Goal: Task Accomplishment & Management: Use online tool/utility

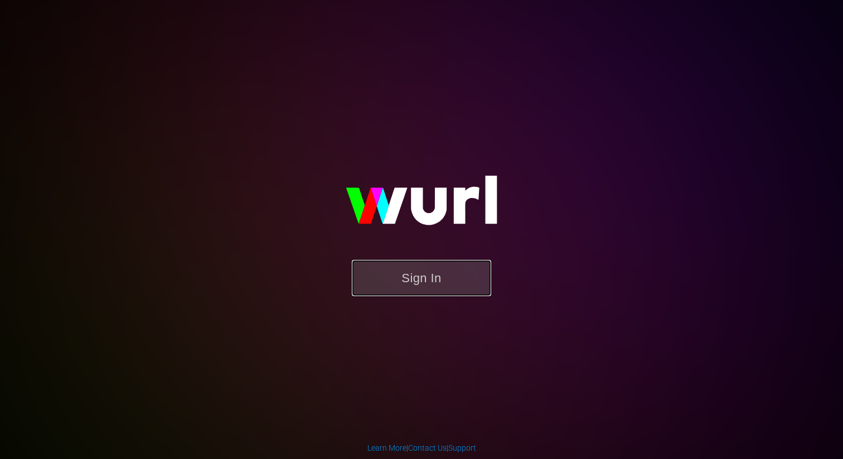
click at [477, 279] on button "Sign In" at bounding box center [421, 278] width 139 height 36
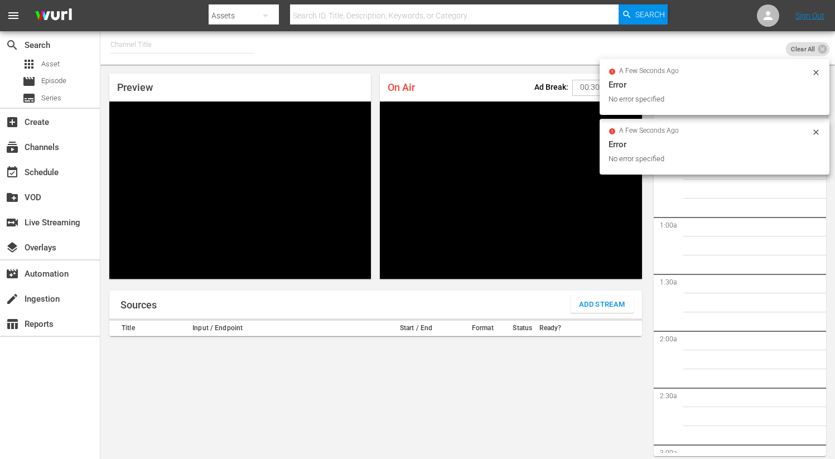
scroll to position [49, 0]
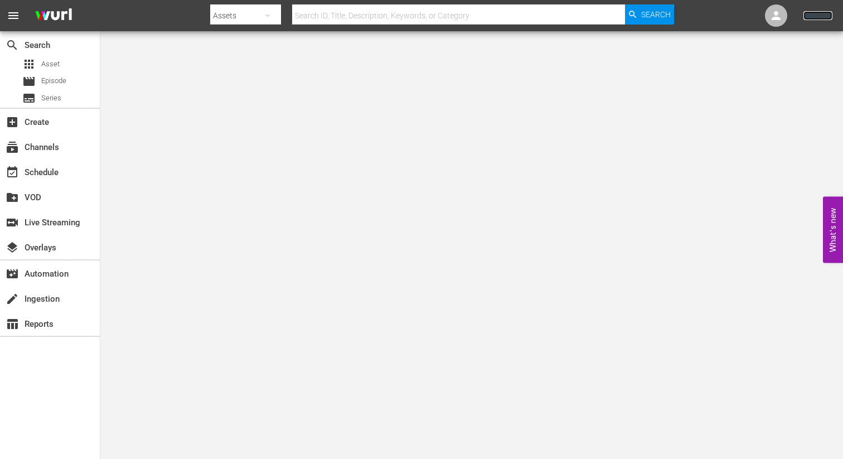
click at [818, 18] on link "Sign Out" at bounding box center [817, 15] width 29 height 9
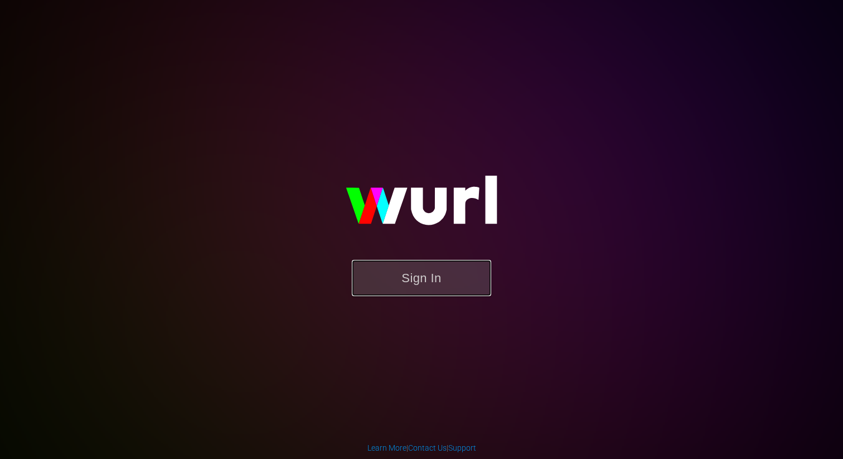
click at [432, 280] on button "Sign In" at bounding box center [421, 278] width 139 height 36
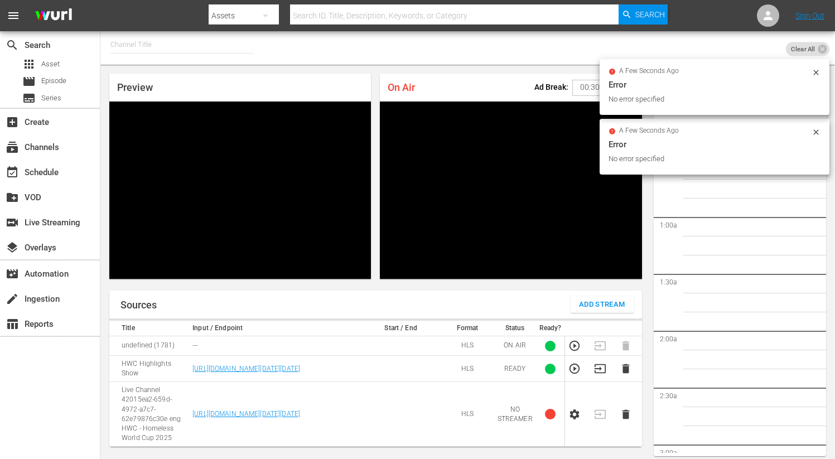
scroll to position [49, 0]
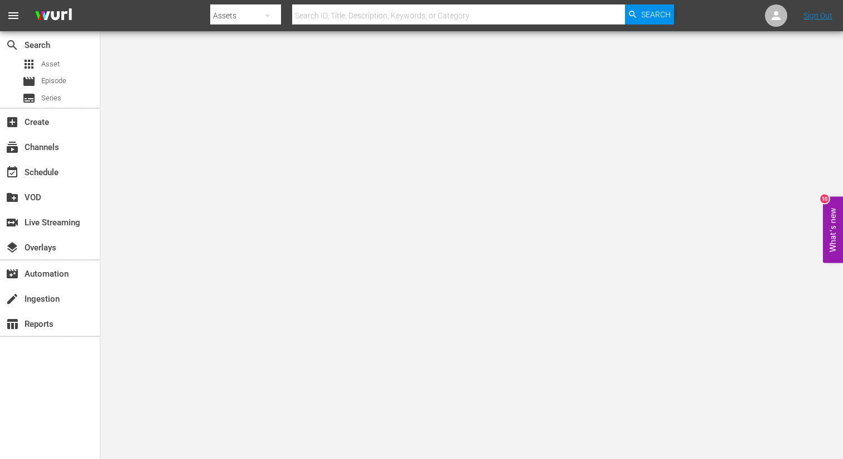
click at [801, 8] on nav "menu Search By Assets Search ID, Title, Description, Keywords, or Category Sear…" at bounding box center [421, 15] width 843 height 31
click at [804, 11] on link "Sign Out" at bounding box center [817, 15] width 29 height 9
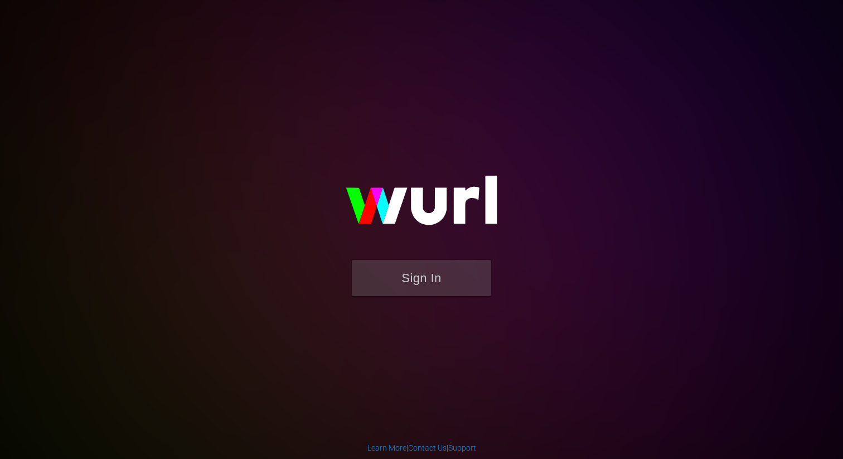
click at [408, 297] on form "Sign In" at bounding box center [421, 283] width 223 height 47
click at [407, 288] on button "Sign In" at bounding box center [421, 278] width 139 height 36
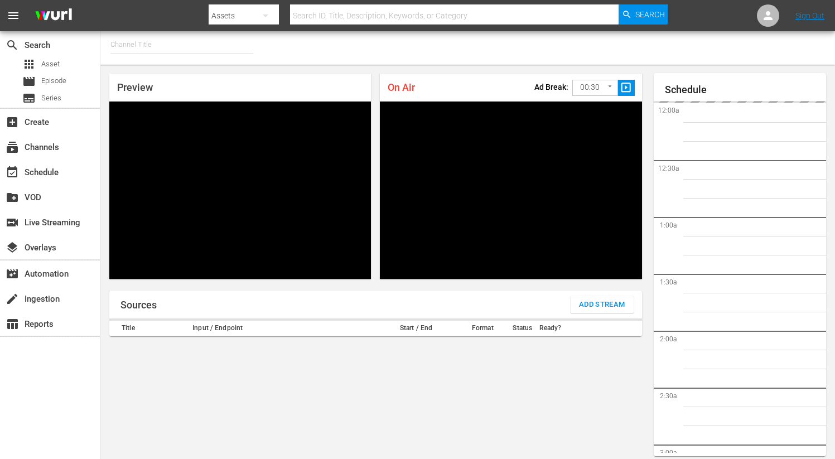
type input "FIFA+ English Global (1781)"
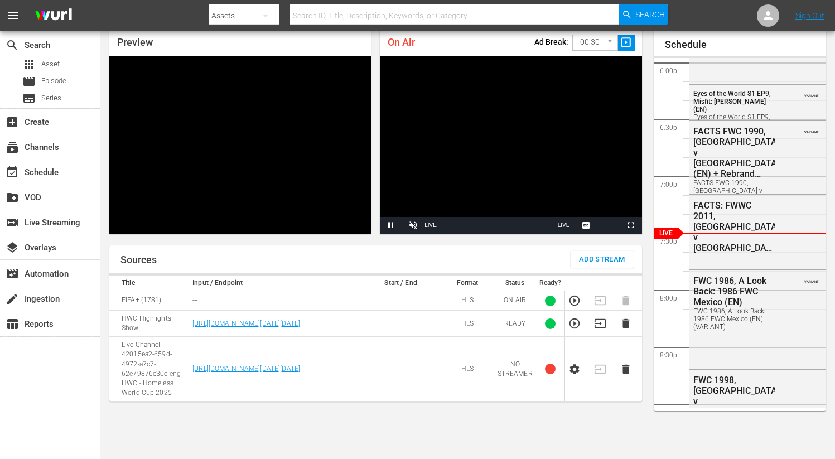
scroll to position [55, 0]
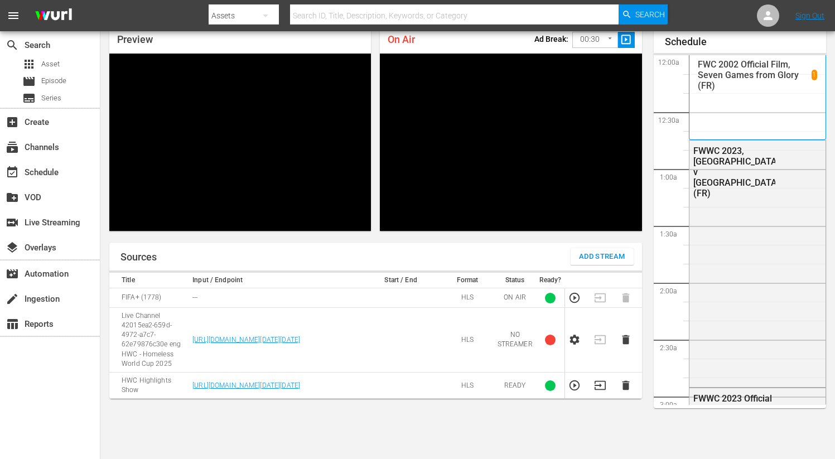
scroll to position [2044, 0]
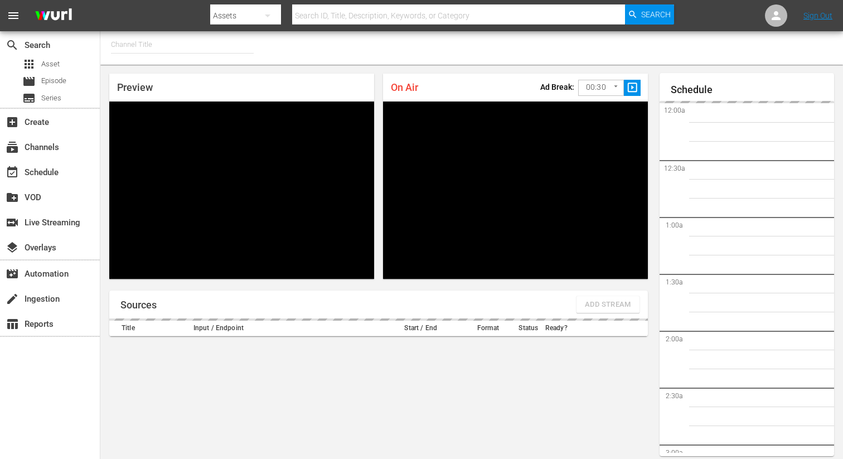
type input "FIFA+ German Local (1777)"
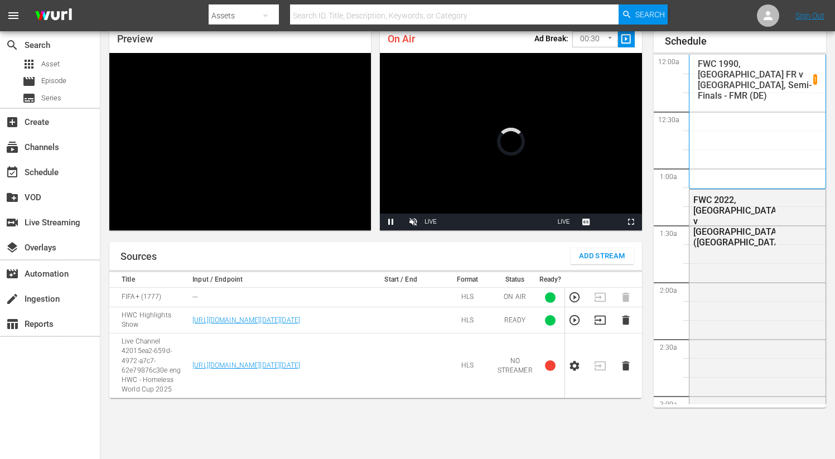
scroll to position [49, 0]
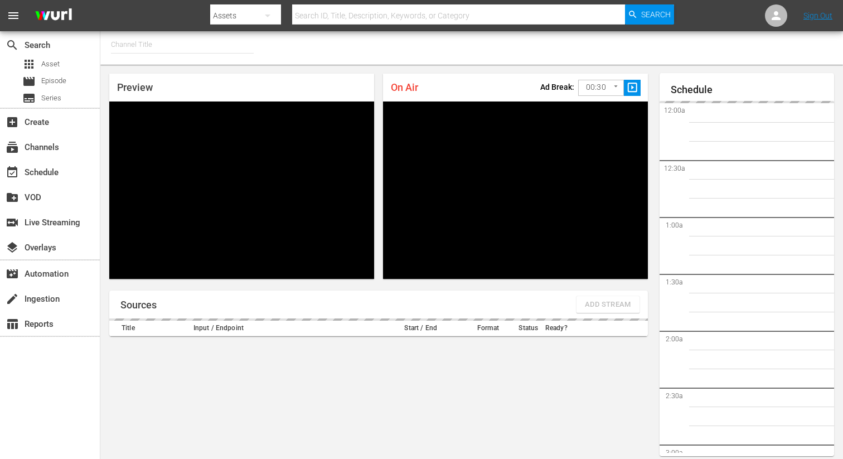
type input "FIFA+ Italian Local (1779)"
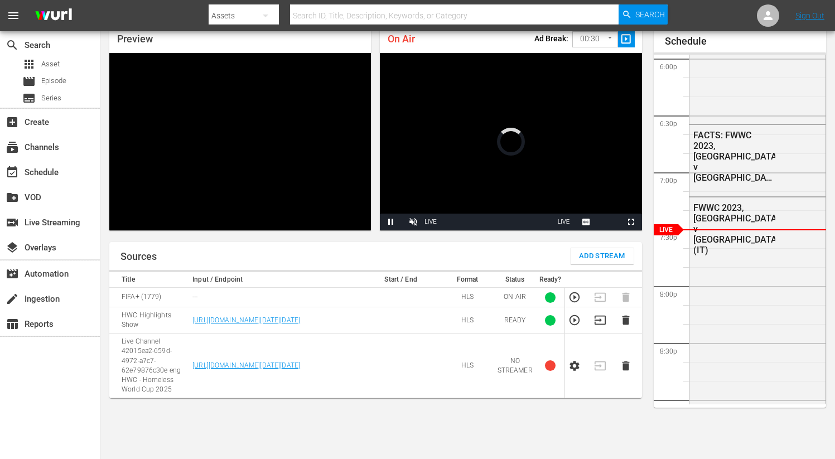
scroll to position [49, 0]
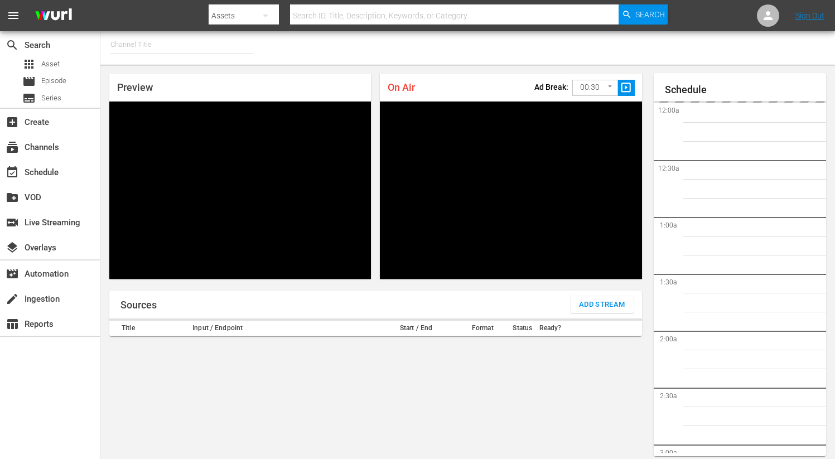
type input "FIFA+ [DEMOGRAPHIC_DATA] Local (1776)"
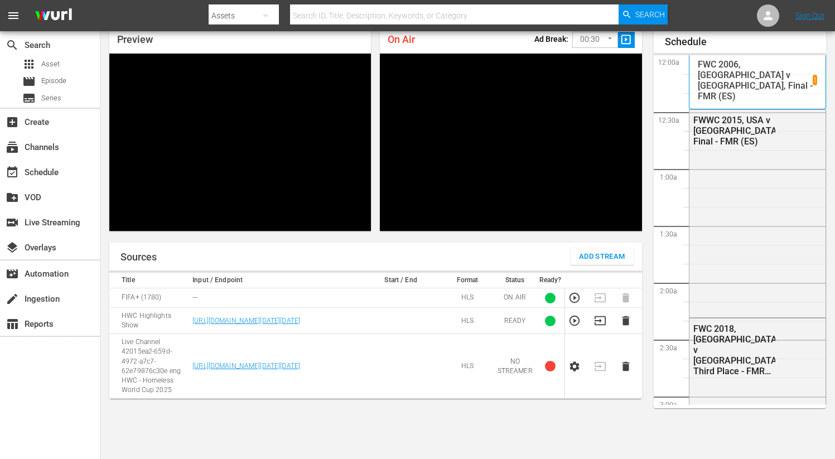
scroll to position [2044, 0]
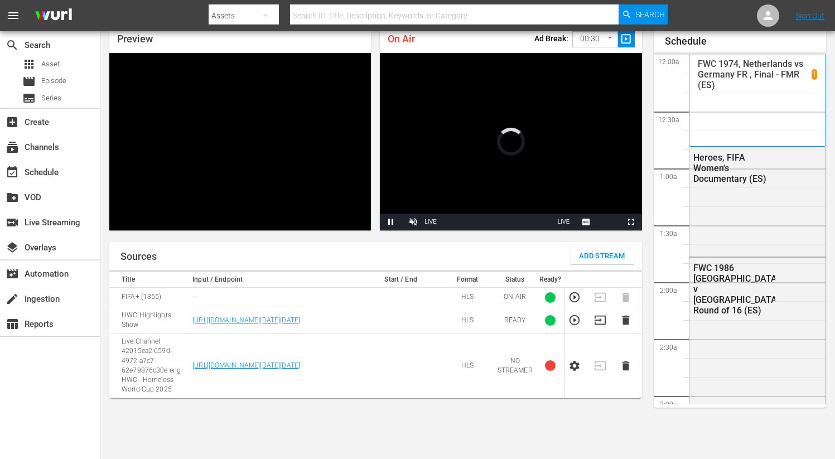
scroll to position [2044, 0]
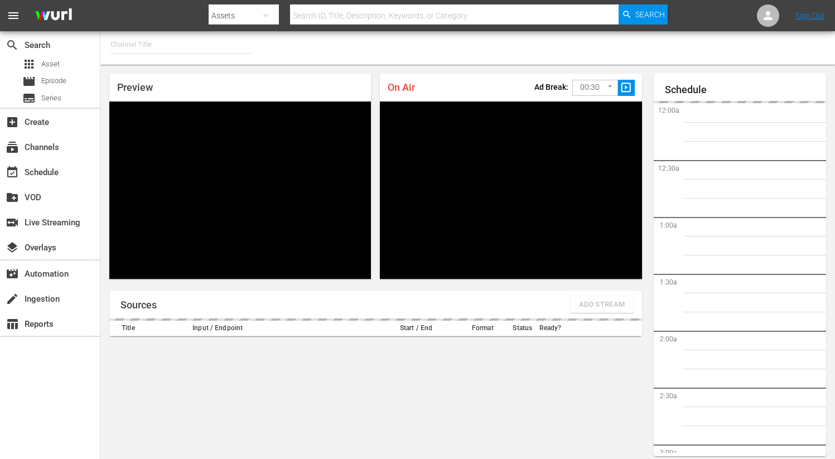
type input "FIFA+ English-Local-US (1854)"
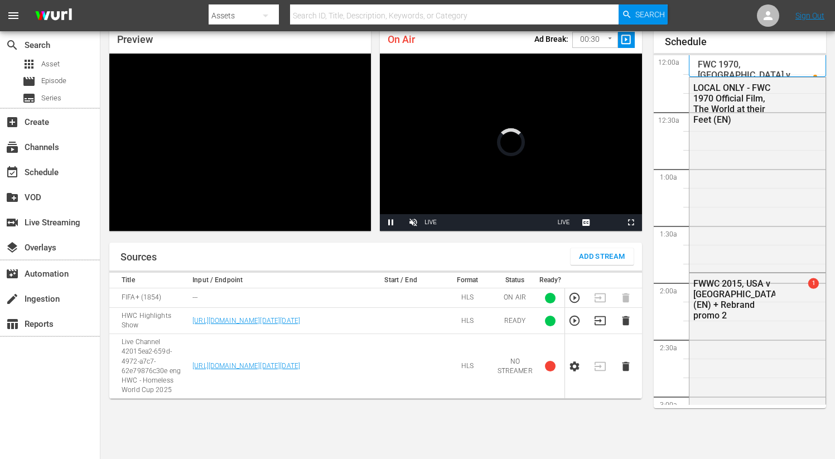
scroll to position [1248, 0]
